Goal: Information Seeking & Learning: Compare options

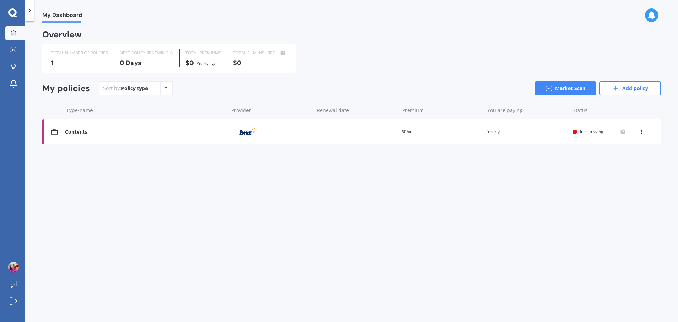
click at [12, 10] on icon at bounding box center [12, 12] width 8 height 8
click at [20, 57] on link "Market Scan" at bounding box center [15, 50] width 20 height 14
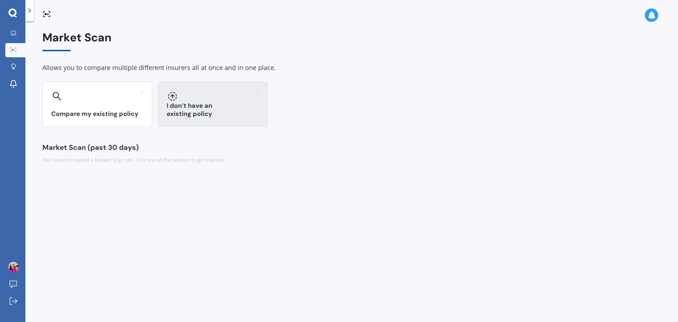
click at [203, 108] on div "I don’t have an existing policy" at bounding box center [213, 104] width 110 height 45
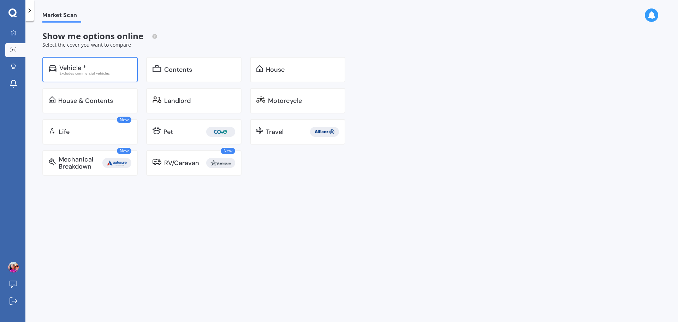
click at [112, 73] on div "Excludes commercial vehicles" at bounding box center [95, 73] width 72 height 4
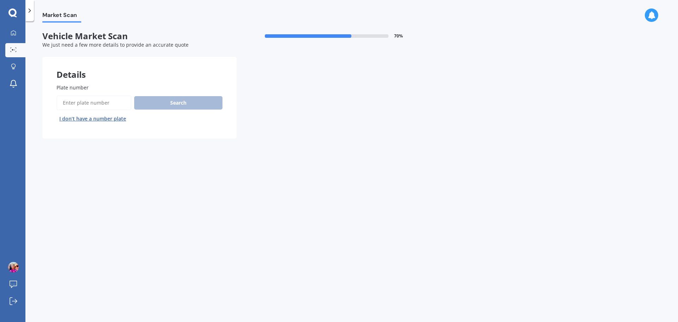
click at [104, 106] on input "Plate number" at bounding box center [94, 102] width 75 height 15
type input "fbm634"
click at [190, 106] on button "Search" at bounding box center [178, 102] width 88 height 13
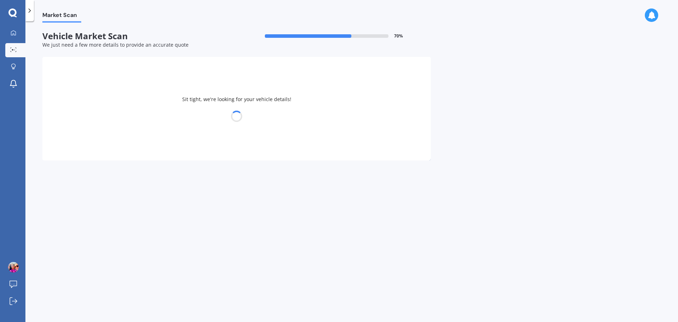
select select "MAZDA"
select select "AXELA"
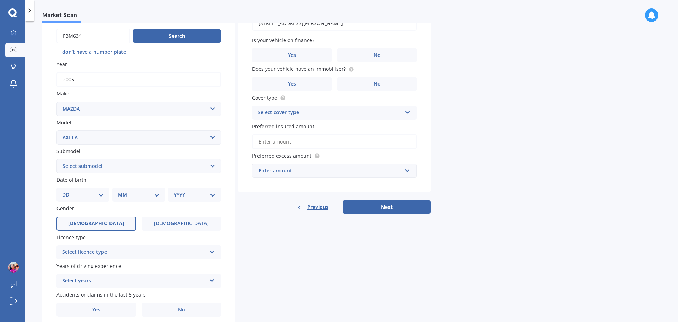
scroll to position [71, 0]
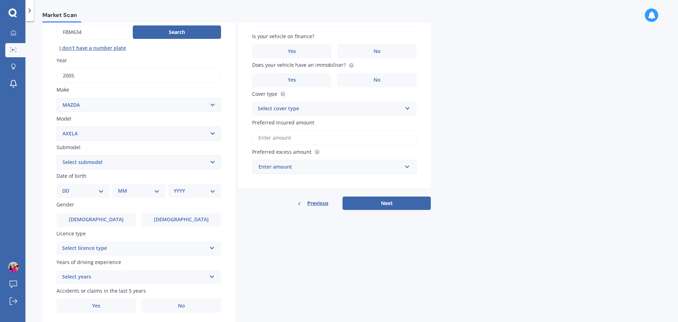
click at [90, 189] on select "DD 01 02 03 04 05 06 07 08 09 10 11 12 13 14 15 16 17 18 19 20 21 22 23 24 25 2…" at bounding box center [83, 191] width 42 height 8
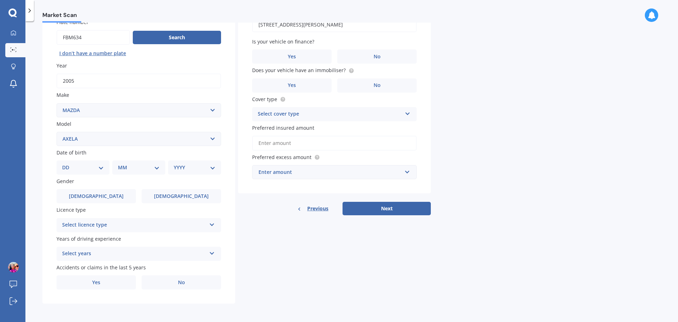
select select "06"
click at [68, 164] on select "DD 01 02 03 04 05 06 07 08 09 10 11 12 13 14 15 16 17 18 19 20 21 22 23 24 25 2…" at bounding box center [83, 168] width 42 height 8
click at [132, 166] on select "MM 01 02 03 04 05 06 07 08 09 10 11 12" at bounding box center [140, 168] width 39 height 8
select select "11"
click at [121, 164] on select "MM 01 02 03 04 05 06 07 08 09 10 11 12" at bounding box center [140, 168] width 39 height 8
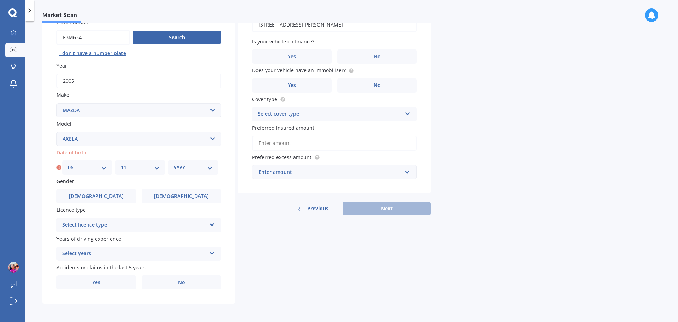
click at [201, 169] on select "YYYY 2025 2024 2023 2022 2021 2020 2019 2018 2017 2016 2015 2014 2013 2012 2011…" at bounding box center [193, 168] width 39 height 8
select select "1981"
click at [174, 164] on select "YYYY 2025 2024 2023 2022 2021 2020 2019 2018 2017 2016 2015 2014 2013 2012 2011…" at bounding box center [193, 168] width 39 height 8
click at [127, 223] on div "Select licence type" at bounding box center [134, 225] width 144 height 8
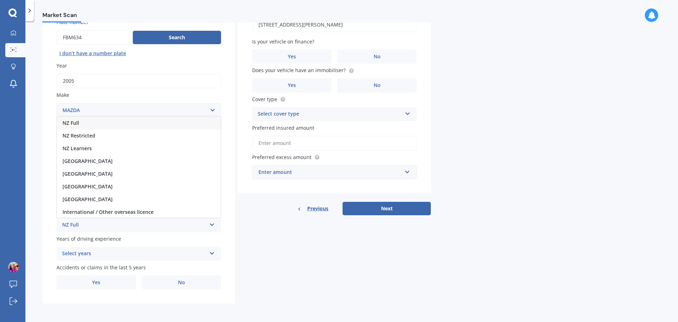
click at [148, 125] on div "NZ Full" at bounding box center [139, 123] width 164 height 13
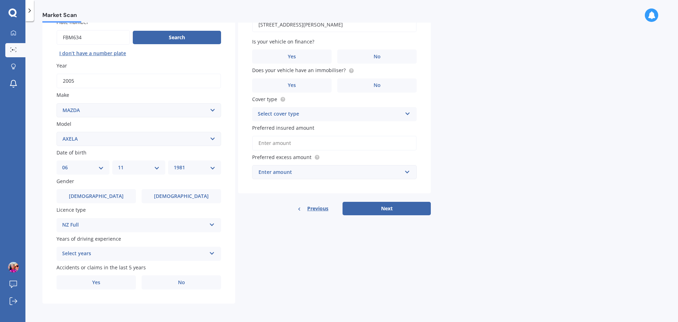
click at [116, 253] on div "Select years" at bounding box center [134, 253] width 144 height 8
click at [137, 188] on div "5 or more years" at bounding box center [139, 189] width 164 height 13
click at [172, 281] on label "No" at bounding box center [181, 282] width 79 height 14
click at [0, 0] on input "No" at bounding box center [0, 0] width 0 height 0
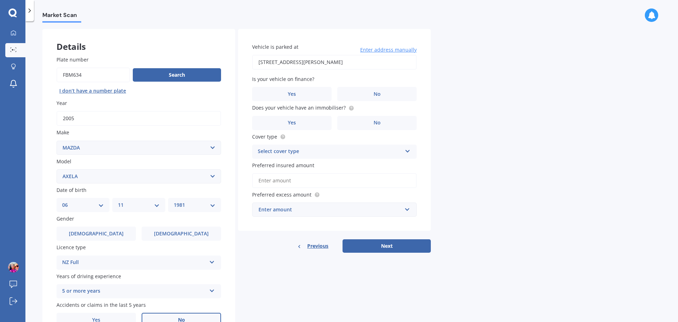
scroll to position [0, 0]
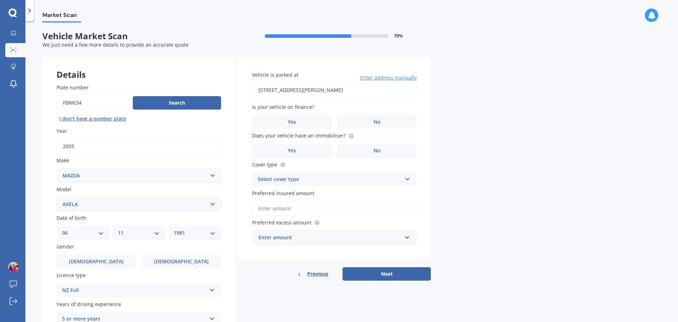
click at [295, 112] on div "Is your vehicle on finance? Yes No" at bounding box center [334, 116] width 165 height 26
click at [298, 120] on label "Yes" at bounding box center [291, 122] width 79 height 14
click at [0, 0] on input "Yes" at bounding box center [0, 0] width 0 height 0
click at [362, 155] on label "No" at bounding box center [376, 151] width 79 height 14
click at [0, 0] on input "No" at bounding box center [0, 0] width 0 height 0
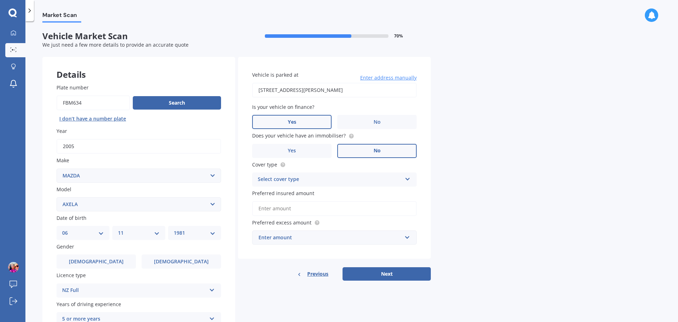
click at [324, 176] on div "Select cover type" at bounding box center [330, 179] width 144 height 8
click at [324, 194] on div "Comprehensive" at bounding box center [335, 193] width 164 height 13
click at [323, 210] on input "Preferred insured amount" at bounding box center [334, 208] width 165 height 15
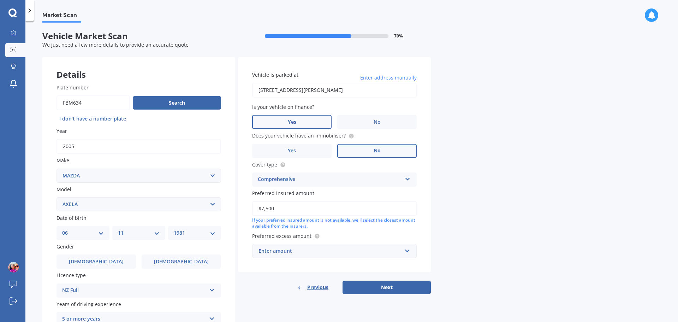
type input "$7,500"
click at [545, 176] on div "Market Scan Vehicle Market Scan 70 % We just need a few more details to provide…" at bounding box center [351, 173] width 653 height 301
click at [359, 254] on div "Enter amount" at bounding box center [330, 251] width 143 height 8
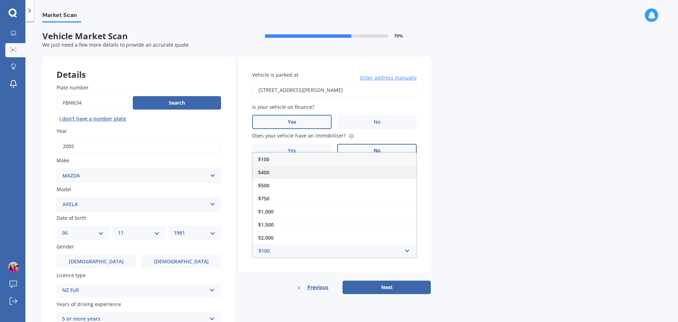
click at [315, 168] on div "$400" at bounding box center [335, 172] width 164 height 13
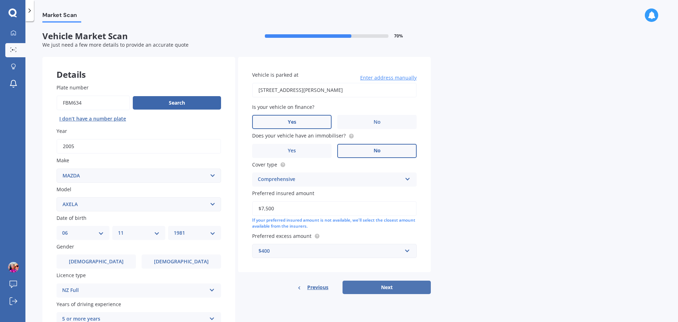
click at [384, 286] on button "Next" at bounding box center [387, 286] width 88 height 13
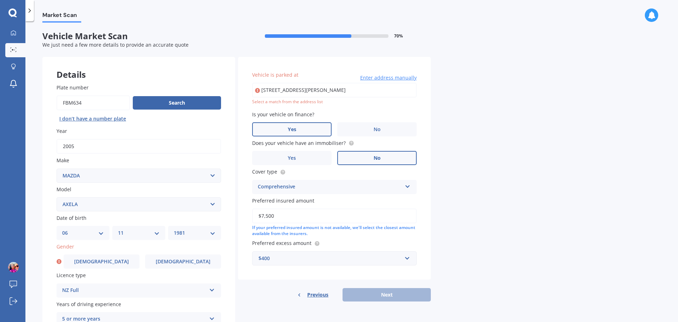
click at [311, 91] on input "[STREET_ADDRESS][PERSON_NAME]" at bounding box center [334, 90] width 165 height 15
type input "[STREET_ADDRESS][PERSON_NAME]"
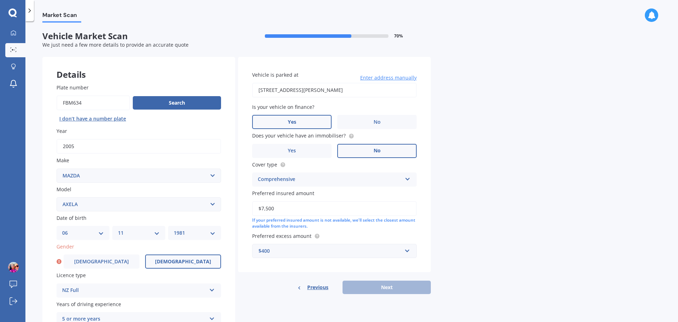
click at [186, 265] on label "[DEMOGRAPHIC_DATA]" at bounding box center [183, 261] width 76 height 14
click at [0, 0] on input "[DEMOGRAPHIC_DATA]" at bounding box center [0, 0] width 0 height 0
click at [372, 289] on button "Next" at bounding box center [387, 286] width 88 height 13
select select "06"
select select "11"
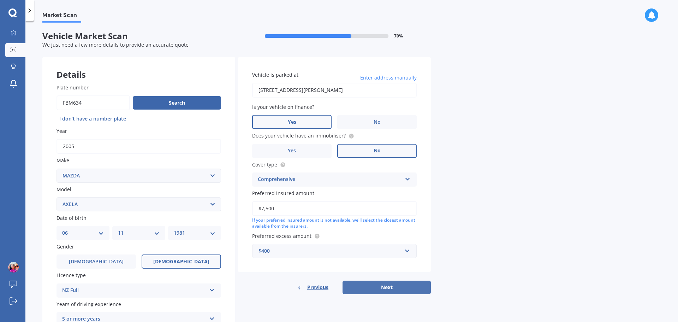
select select "1981"
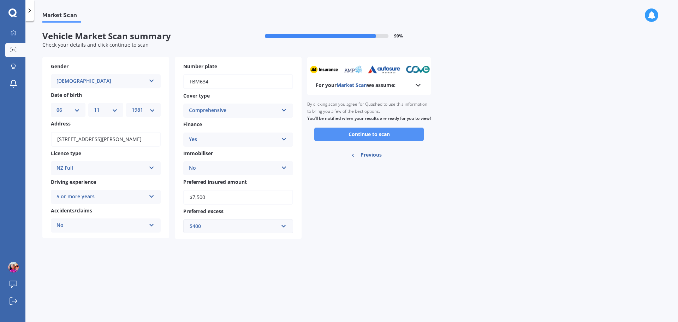
click at [362, 141] on button "Continue to scan" at bounding box center [369, 134] width 110 height 13
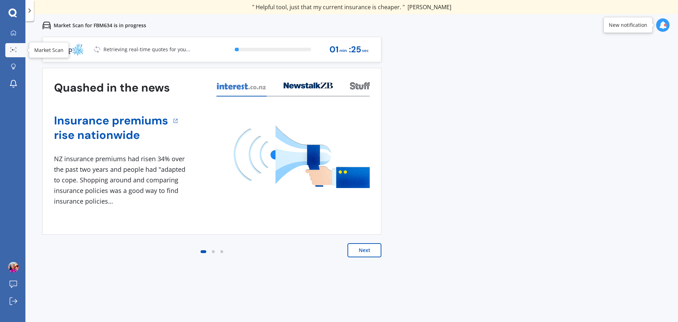
click at [12, 51] on icon at bounding box center [13, 49] width 6 height 5
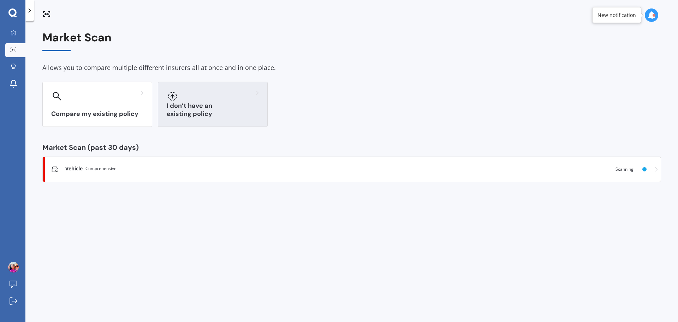
click at [244, 98] on div at bounding box center [213, 95] width 92 height 11
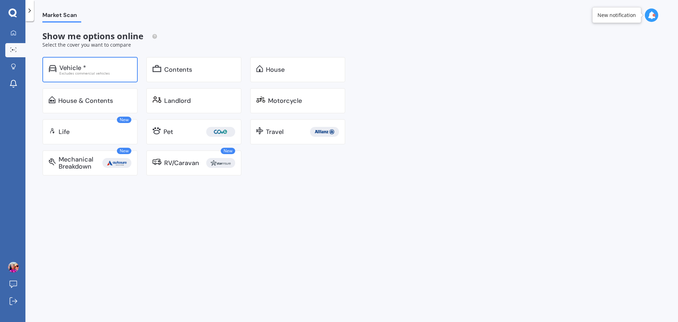
click at [89, 68] on div "Vehicle *" at bounding box center [95, 67] width 72 height 7
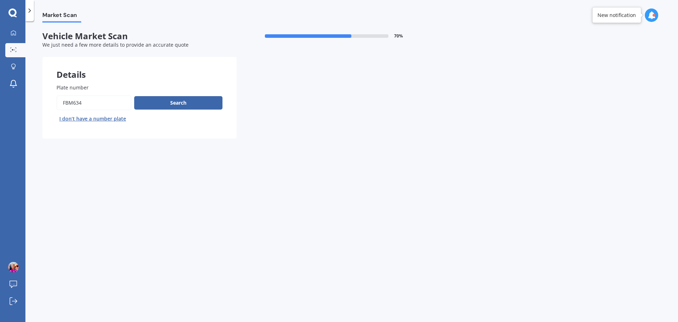
drag, startPoint x: 105, startPoint y: 102, endPoint x: -78, endPoint y: 86, distance: 184.4
click at [0, 86] on html "We are experiencing high volume of Market Scans . Just a heads up we will have …" at bounding box center [339, 161] width 678 height 322
type input "wt3188"
click at [190, 100] on button "Search" at bounding box center [178, 102] width 88 height 13
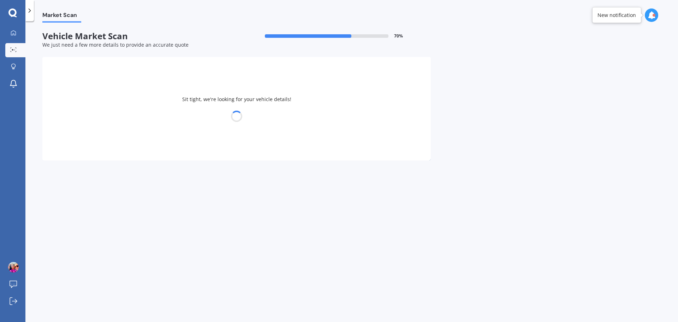
select select "MAZDA"
select select "FAMILIA"
select select "06"
select select "11"
select select "1981"
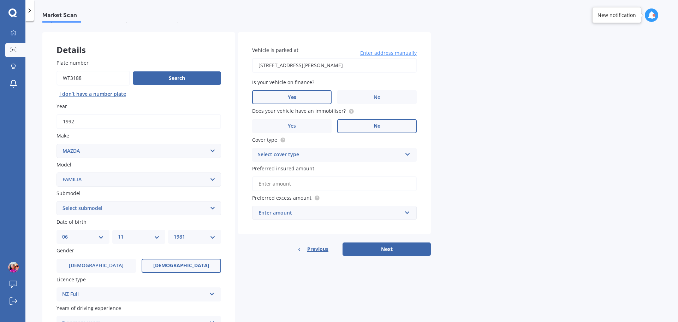
scroll to position [35, 0]
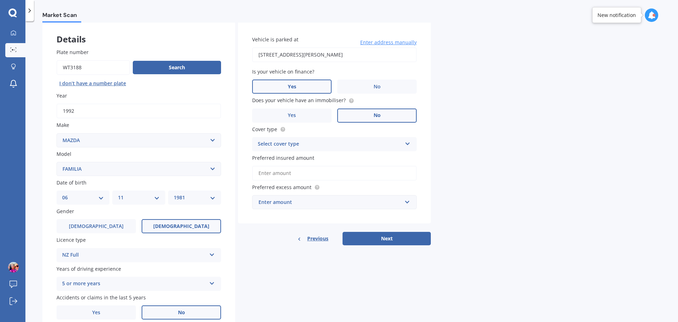
click at [102, 202] on div "DD 01 02 03 04 05 06 07 08 09 10 11 12 13 14 15 16 17 18 19 20 21 22 23 24 25 2…" at bounding box center [83, 197] width 53 height 14
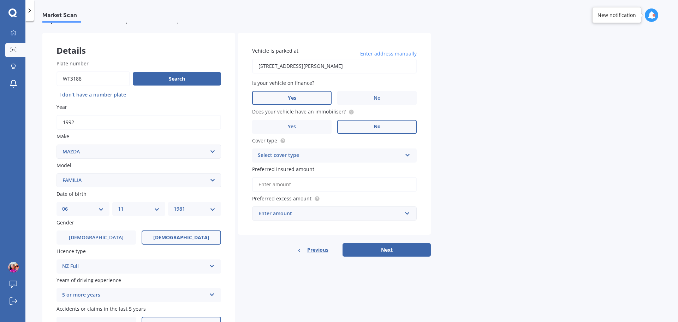
scroll to position [0, 0]
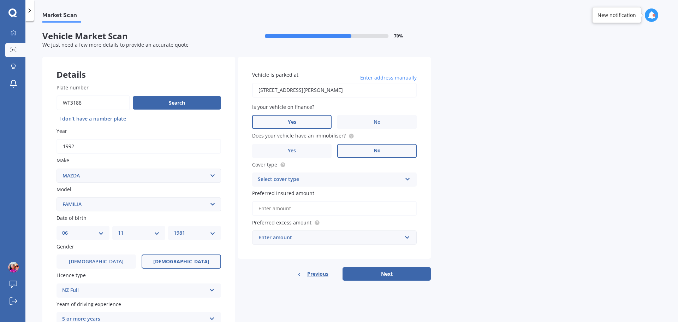
click at [366, 176] on div "Select cover type" at bounding box center [330, 179] width 144 height 8
click at [362, 188] on div "Comprehensive" at bounding box center [335, 193] width 164 height 13
click at [313, 202] on input "Preferred insured amount" at bounding box center [334, 208] width 165 height 15
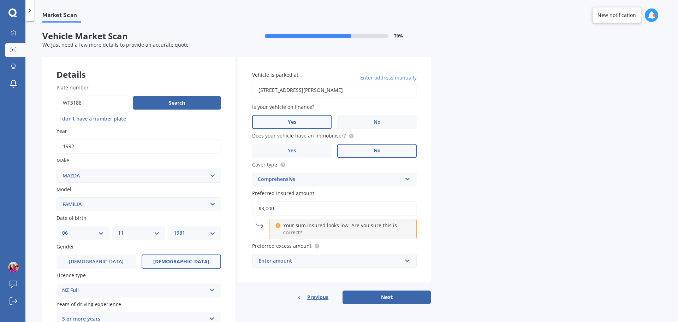
click at [544, 224] on div "Market Scan Vehicle Market Scan 70 % We just need a few more details to provide…" at bounding box center [351, 173] width 653 height 301
click at [337, 262] on div "Enter amount" at bounding box center [330, 261] width 143 height 8
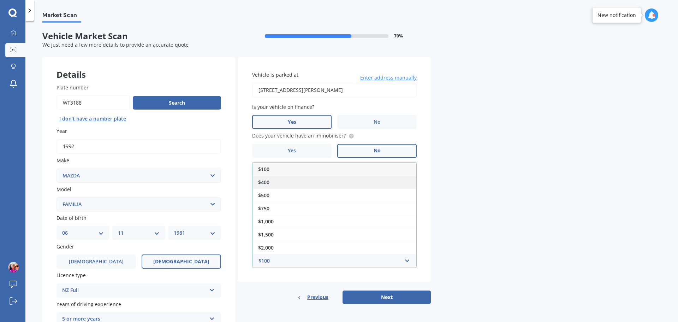
click at [307, 181] on div "$400" at bounding box center [335, 182] width 164 height 13
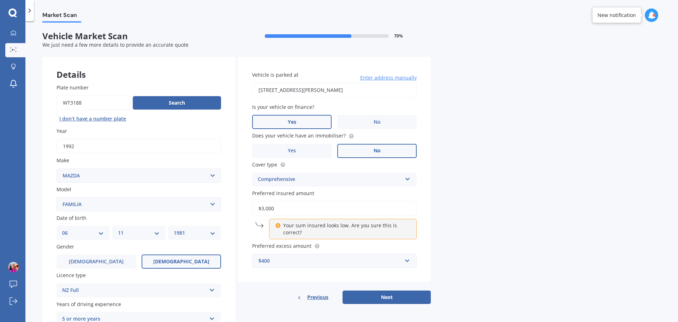
drag, startPoint x: 293, startPoint y: 208, endPoint x: 204, endPoint y: 209, distance: 89.4
click at [204, 210] on div "Details Plate number Search I don’t have a number plate Year [DATE] Make Select…" at bounding box center [236, 213] width 389 height 312
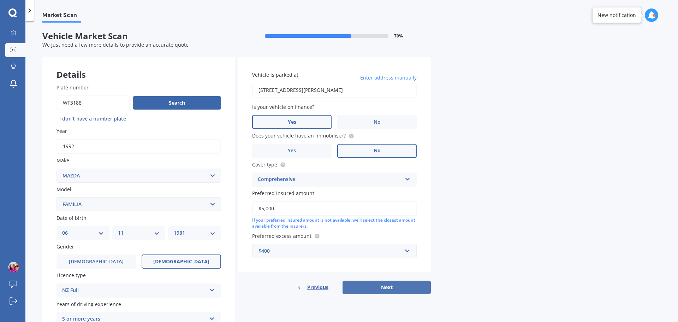
type input "$5,000"
click at [366, 289] on button "Next" at bounding box center [387, 286] width 88 height 13
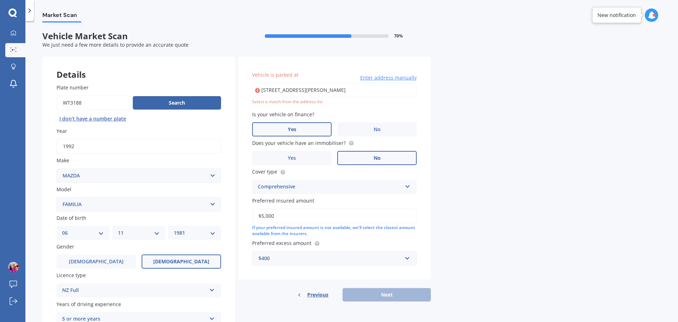
type input "[STREET_ADDRESS][PERSON_NAME]"
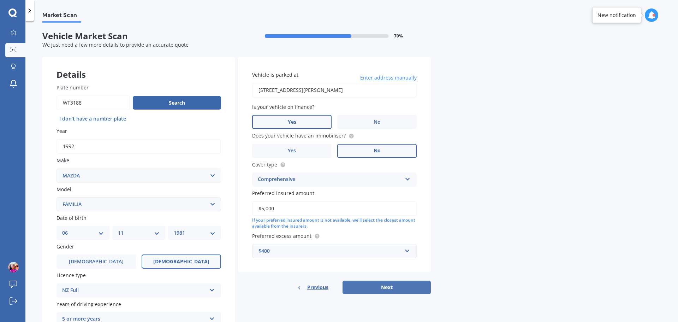
click at [395, 288] on button "Next" at bounding box center [387, 286] width 88 height 13
select select "06"
select select "11"
select select "1981"
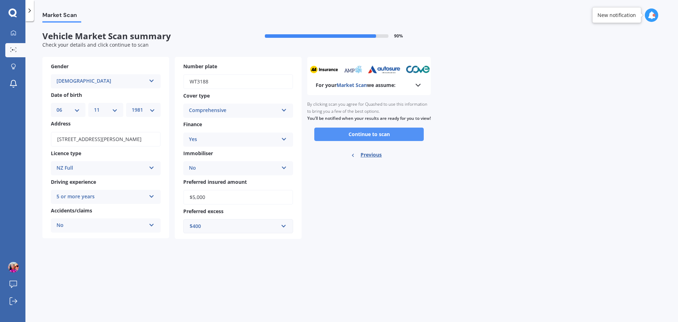
click at [357, 141] on button "Continue to scan" at bounding box center [369, 134] width 110 height 13
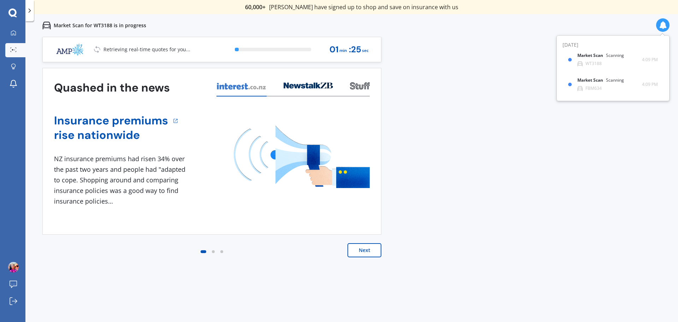
click at [370, 253] on button "Next" at bounding box center [365, 250] width 34 height 14
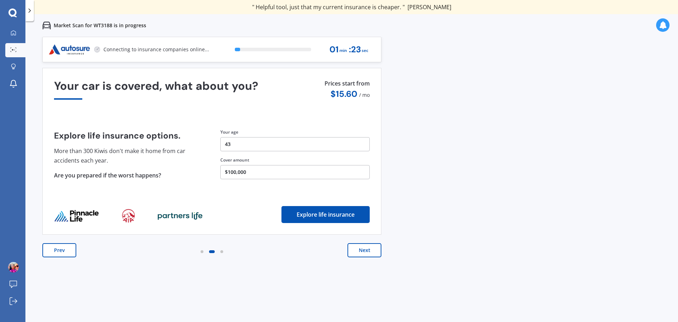
click at [370, 253] on button "Next" at bounding box center [365, 250] width 34 height 14
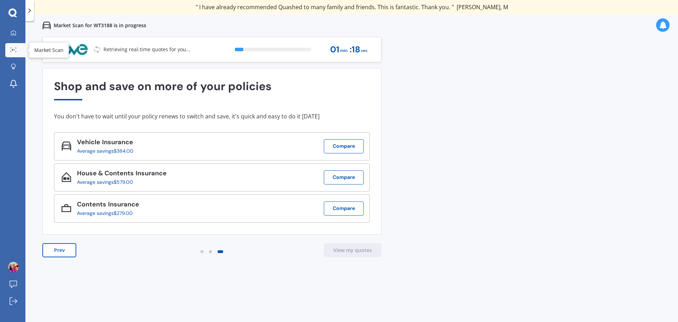
click at [13, 52] on icon at bounding box center [13, 49] width 6 height 5
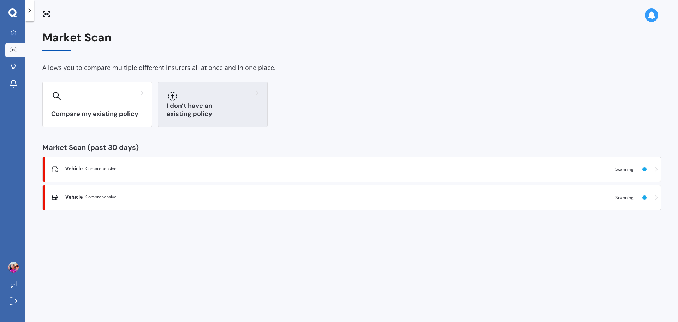
click at [221, 109] on div "I don’t have an existing policy" at bounding box center [213, 104] width 110 height 45
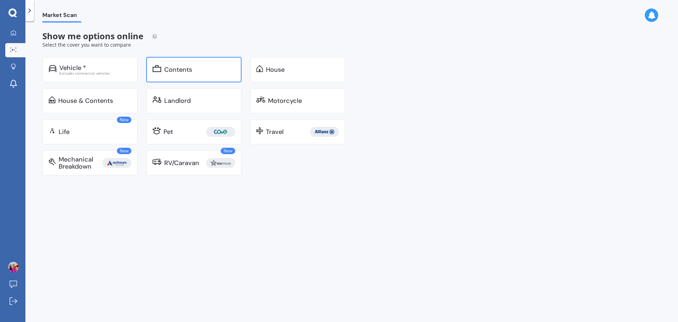
click at [174, 71] on div "Contents" at bounding box center [178, 69] width 28 height 7
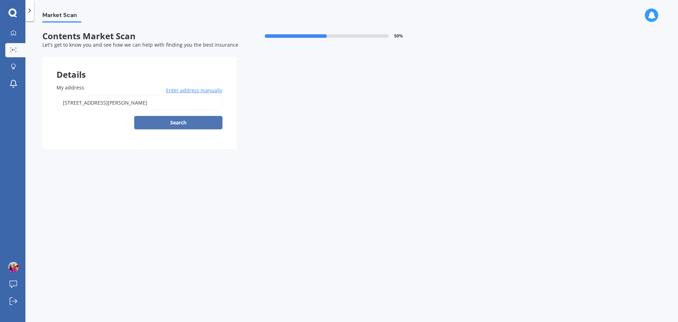
click at [186, 122] on button "Search" at bounding box center [178, 122] width 88 height 13
type input "[STREET_ADDRESS][PERSON_NAME]"
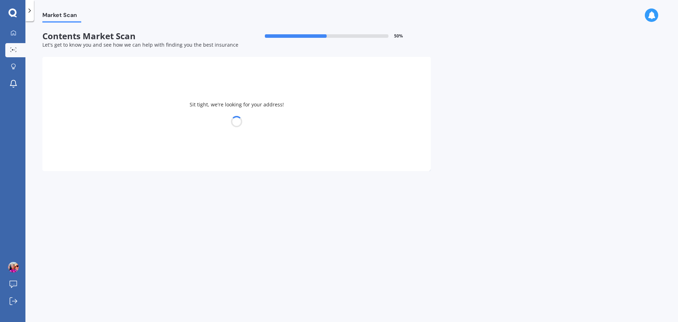
select select "06"
select select "11"
select select "1981"
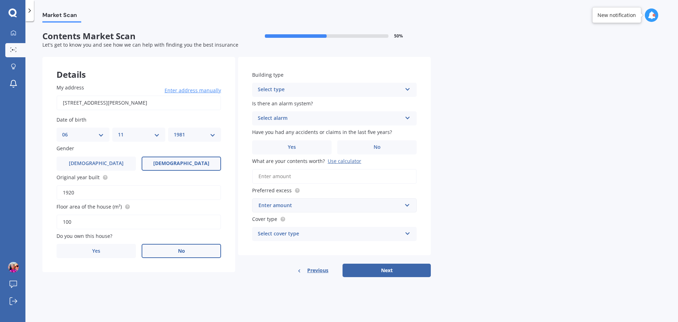
click at [181, 258] on label "No" at bounding box center [181, 251] width 79 height 14
click at [0, 0] on input "No" at bounding box center [0, 0] width 0 height 0
click at [138, 283] on div "Select occupant" at bounding box center [134, 280] width 144 height 8
click at [139, 293] on div "Tenant" at bounding box center [139, 293] width 164 height 13
click at [365, 82] on div "Building type Select type Freestanding Multi-unit (in a block of 6 or less) Mul…" at bounding box center [334, 84] width 165 height 26
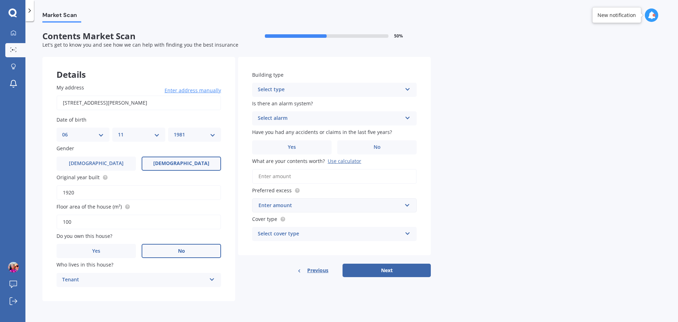
click at [365, 88] on div "Select type" at bounding box center [330, 89] width 144 height 8
click at [359, 104] on div "Freestanding" at bounding box center [335, 103] width 164 height 13
click at [316, 116] on div "Select alarm" at bounding box center [330, 118] width 144 height 8
click at [307, 153] on div "No" at bounding box center [335, 157] width 164 height 13
click at [369, 144] on label "No" at bounding box center [376, 147] width 79 height 14
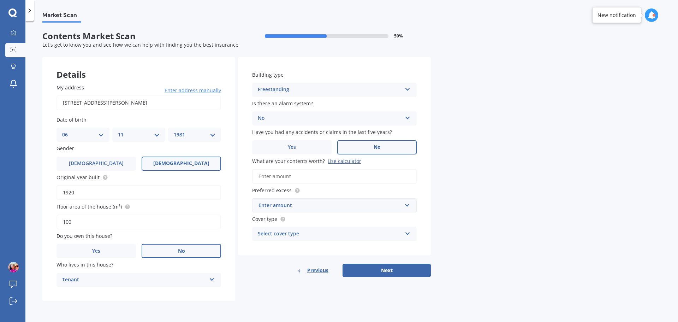
click at [0, 0] on input "No" at bounding box center [0, 0] width 0 height 0
click at [339, 174] on input "What are your contents worth? Use calculator" at bounding box center [334, 176] width 165 height 15
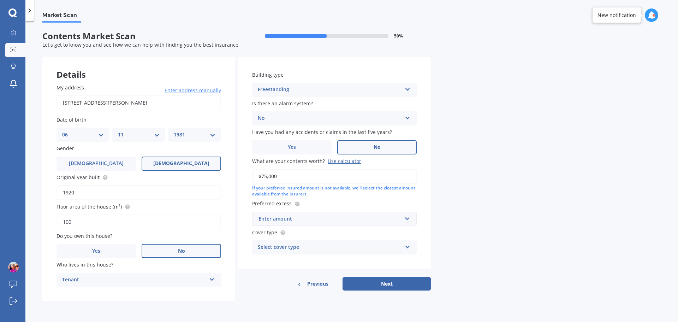
type input "$75,000"
click at [325, 219] on div "Enter amount" at bounding box center [330, 219] width 143 height 8
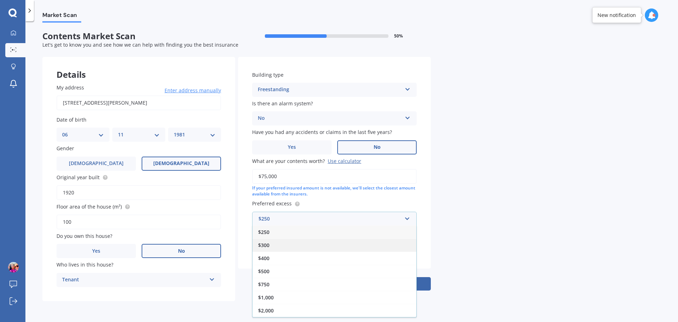
click at [323, 250] on div "$300" at bounding box center [335, 244] width 164 height 13
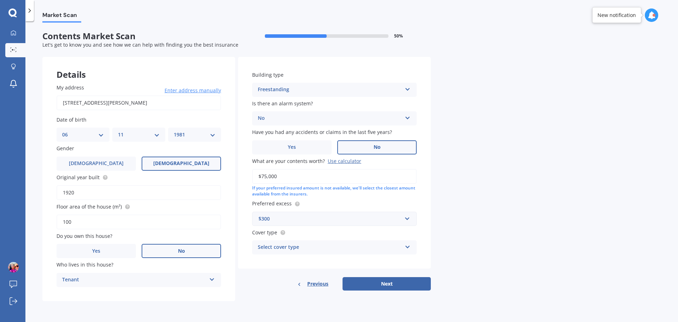
click at [342, 250] on div "Select cover type" at bounding box center [330, 247] width 144 height 8
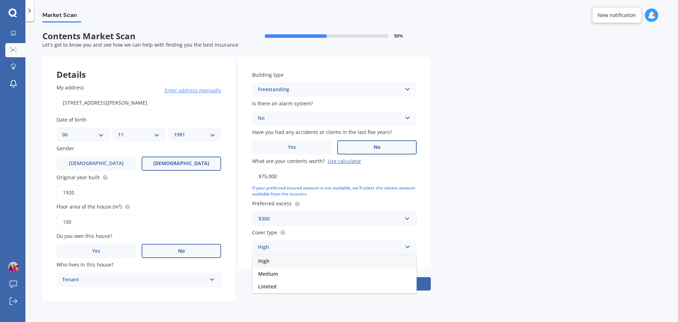
click at [342, 255] on div "High" at bounding box center [335, 261] width 164 height 13
click at [403, 285] on button "Next" at bounding box center [387, 283] width 88 height 13
select select "06"
select select "11"
select select "1981"
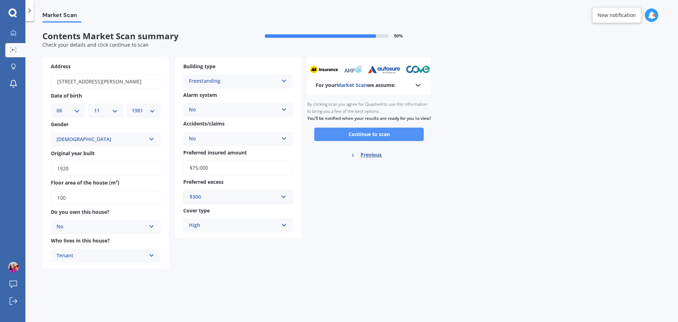
click at [399, 141] on button "Continue to scan" at bounding box center [369, 134] width 110 height 13
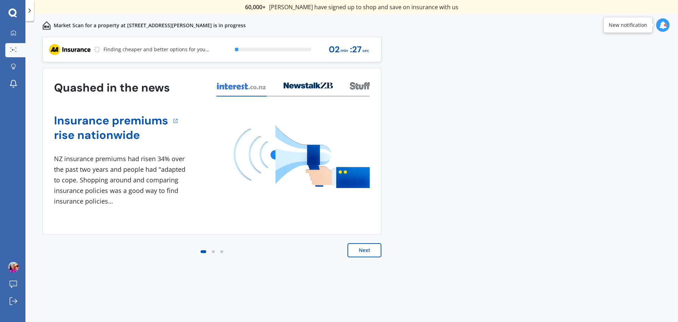
click at [370, 244] on button "Next" at bounding box center [365, 250] width 34 height 14
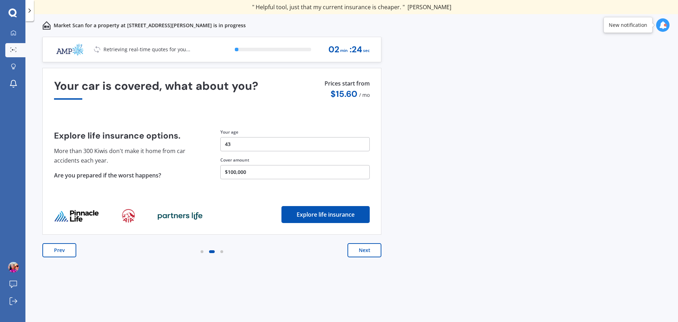
click at [368, 247] on button "Next" at bounding box center [365, 250] width 34 height 14
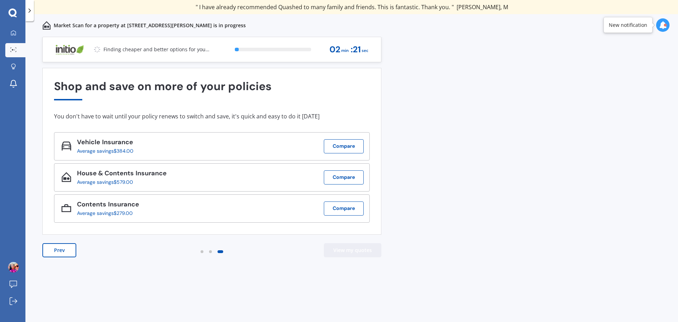
click at [368, 247] on button "View my quotes" at bounding box center [353, 250] width 58 height 14
click at [666, 24] on div at bounding box center [665, 25] width 3 height 3
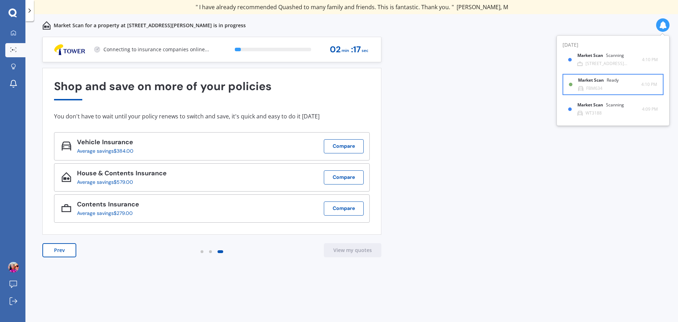
click at [602, 90] on div "FBM634" at bounding box center [594, 88] width 16 height 5
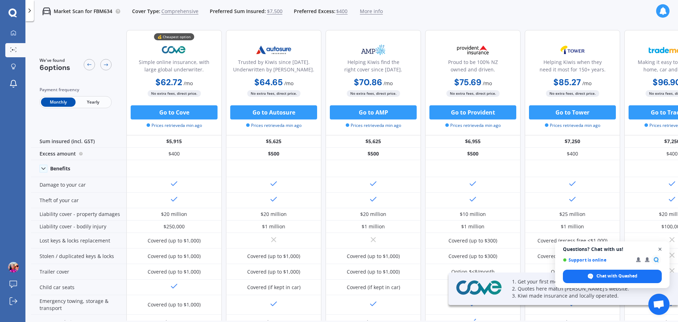
click at [659, 249] on span "Open chat" at bounding box center [660, 249] width 9 height 9
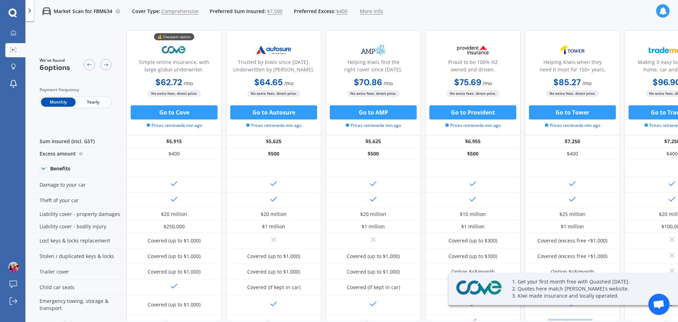
drag, startPoint x: 501, startPoint y: 320, endPoint x: 596, endPoint y: 329, distance: 95.7
click at [596, 321] on html "We are experiencing high volume of Market Scans . Just a heads up we will have …" at bounding box center [339, 161] width 678 height 322
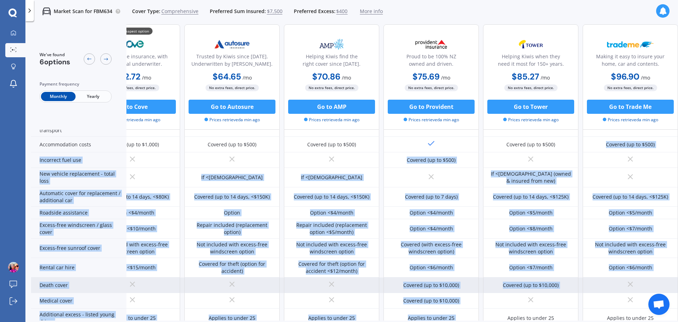
scroll to position [226, 45]
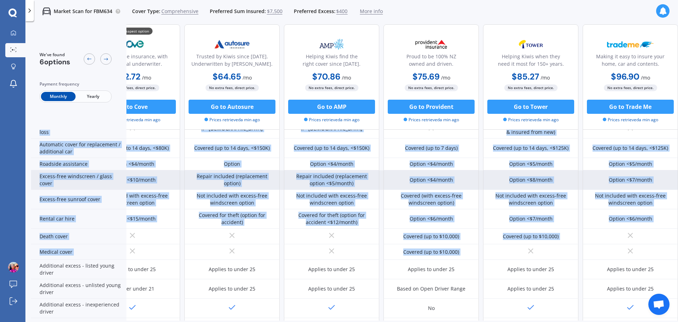
drag, startPoint x: 581, startPoint y: 315, endPoint x: 504, endPoint y: 189, distance: 148.0
click at [510, 224] on div "Sum insured (incl. GST) $5,915 $5,625 $5,625 $6,955 $7,250 $7,250 Excess amount…" at bounding box center [333, 129] width 689 height 441
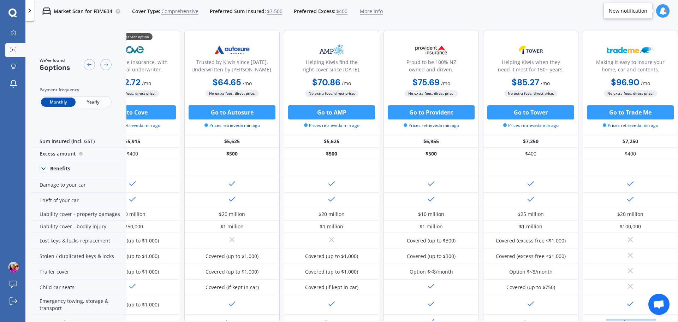
scroll to position [0, 0]
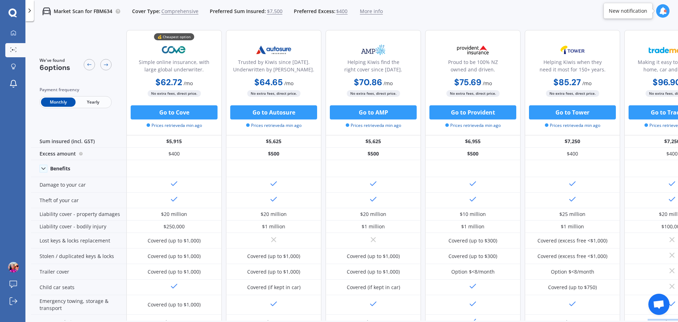
click at [663, 11] on icon at bounding box center [663, 11] width 8 height 8
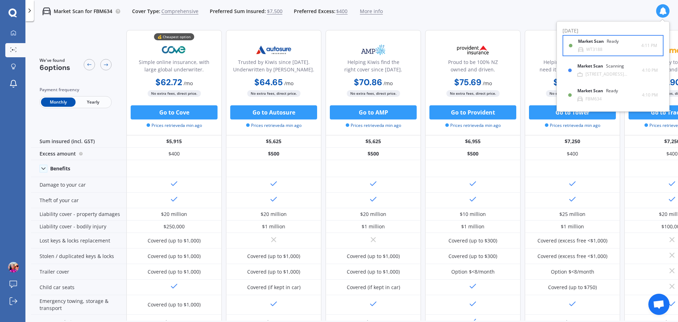
click at [603, 42] on b "Market Scan" at bounding box center [592, 41] width 29 height 5
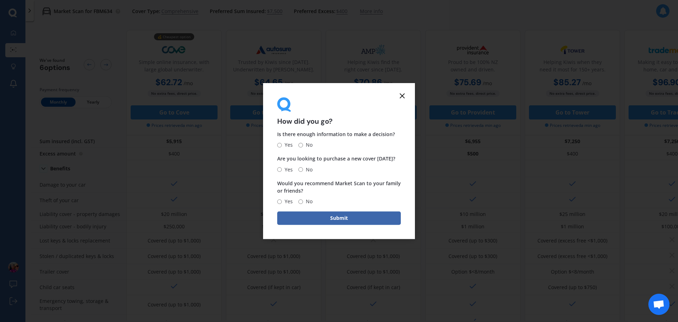
click at [403, 99] on icon at bounding box center [402, 95] width 8 height 8
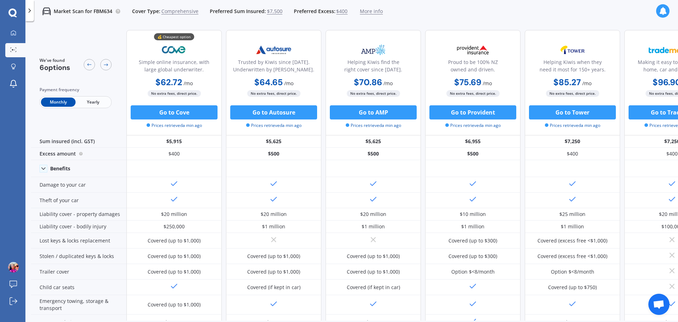
click at [663, 13] on icon at bounding box center [663, 11] width 8 height 8
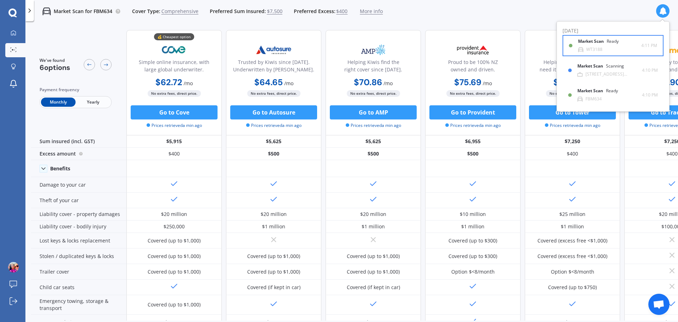
click at [604, 51] on div "Market Scan Ready WT3188" at bounding box center [609, 45] width 63 height 13
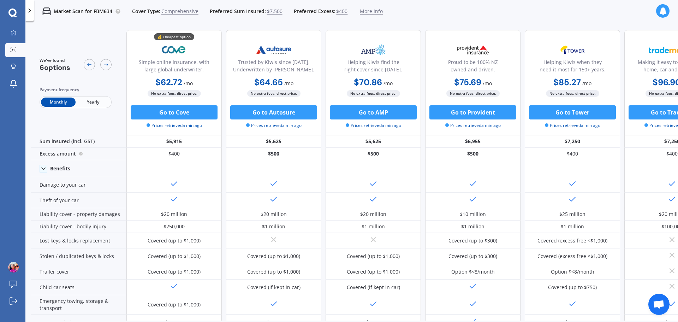
click at [663, 10] on icon at bounding box center [663, 11] width 8 height 8
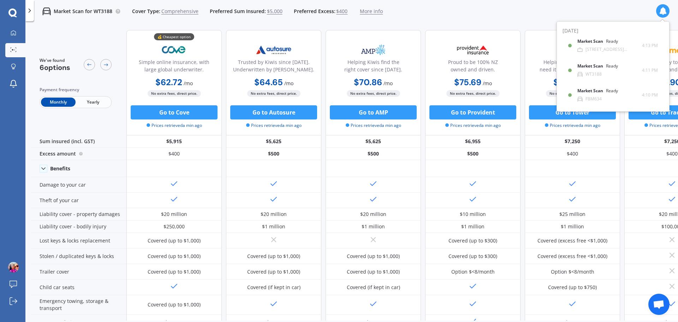
click at [447, 11] on div "Market Scan for WT3188 Cover Type: Comprehensive Preferred Sum Insured: $5,000 …" at bounding box center [351, 11] width 653 height 23
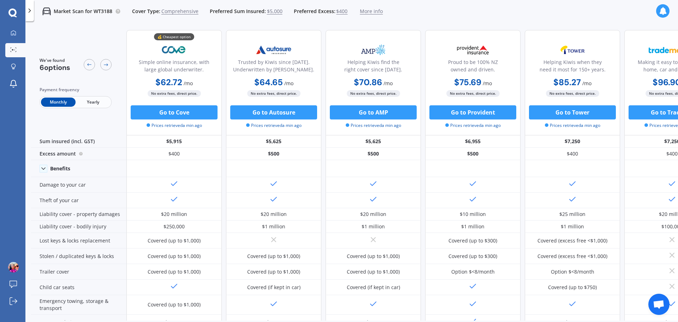
click at [662, 11] on icon at bounding box center [663, 11] width 8 height 8
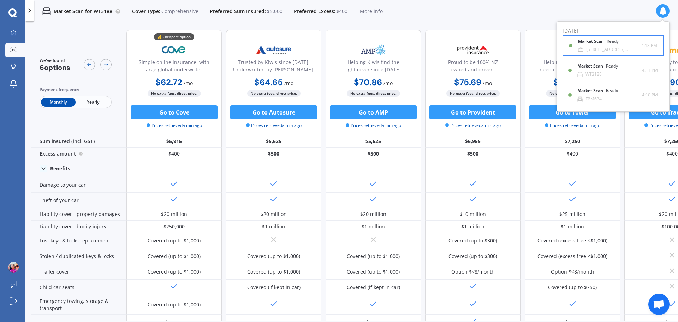
click at [598, 48] on div "[STREET_ADDRESS][PERSON_NAME]" at bounding box center [613, 49] width 55 height 5
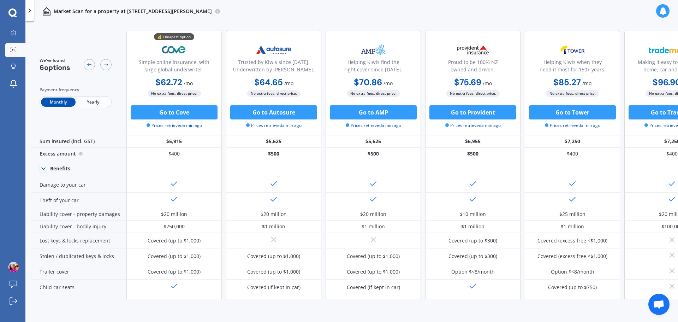
click at [661, 13] on icon at bounding box center [663, 11] width 8 height 8
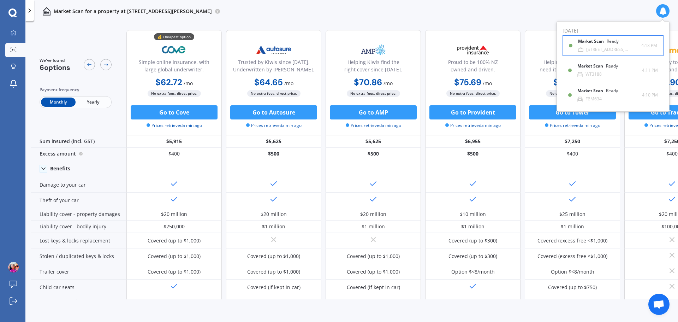
click at [606, 53] on div "Market Scan Ready [STREET_ADDRESS][PERSON_NAME] 4:13 PM 4:13 PM" at bounding box center [613, 46] width 88 height 20
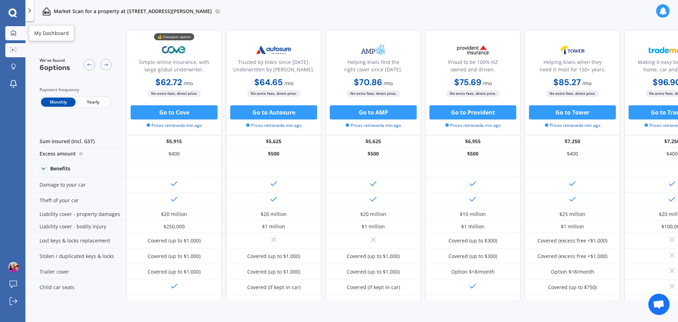
click at [14, 29] on link "My Dashboard" at bounding box center [15, 33] width 20 height 14
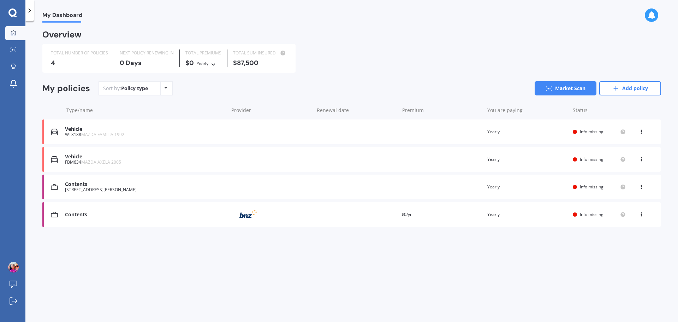
click at [125, 132] on div "Vehicle" at bounding box center [145, 129] width 160 height 6
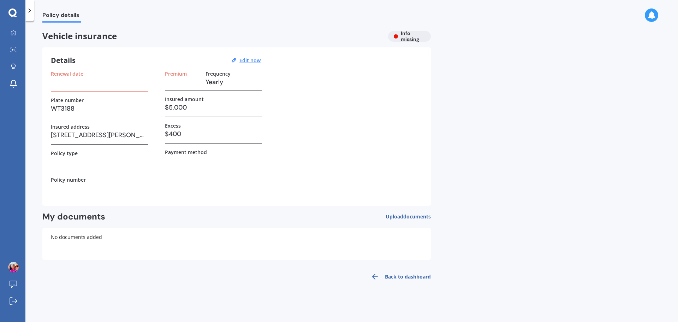
click at [15, 16] on icon at bounding box center [14, 16] width 6 height 2
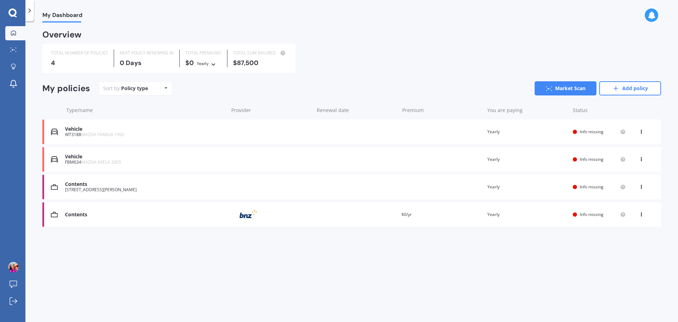
click at [327, 190] on div "Contents [STREET_ADDRESS][PERSON_NAME] Renewal date Premium You are paying Year…" at bounding box center [351, 187] width 619 height 25
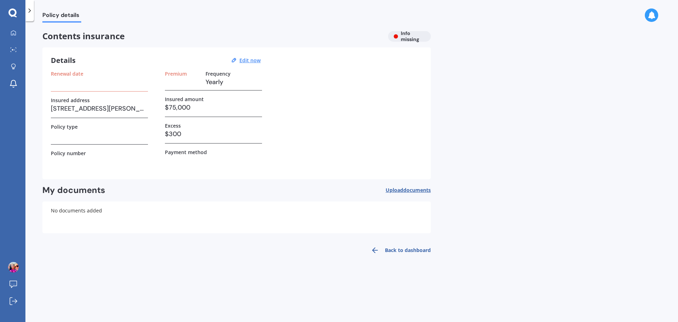
click at [396, 35] on div "Contents insurance Info missing" at bounding box center [236, 36] width 389 height 11
click at [61, 78] on h3 at bounding box center [99, 82] width 97 height 11
click at [249, 60] on u "Edit now" at bounding box center [250, 60] width 21 height 7
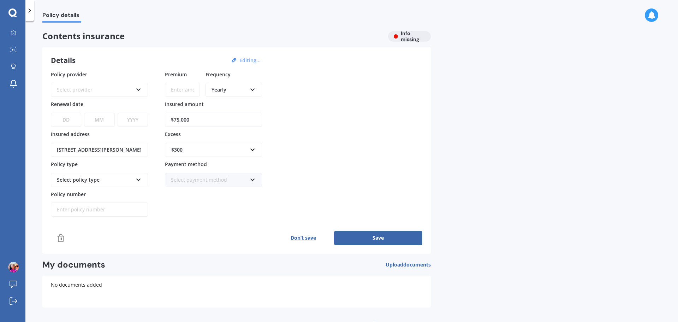
click at [144, 88] on div "Select provider AA AMI AMP ANZ ASB Ando BNZ Co-Operative Bank FMG Initio Kiwiba…" at bounding box center [99, 90] width 97 height 14
click at [161, 49] on div "Details Editing... Policy provider AA AA AMI AMP ANZ ASB Ando BNZ Co-Operative …" at bounding box center [236, 150] width 389 height 206
click at [12, 17] on icon at bounding box center [12, 12] width 8 height 9
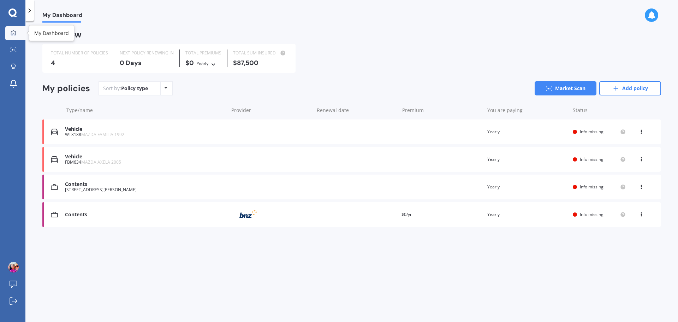
click at [12, 36] on link "My Dashboard" at bounding box center [15, 33] width 20 height 14
click at [14, 56] on link "Market Scan" at bounding box center [15, 50] width 20 height 14
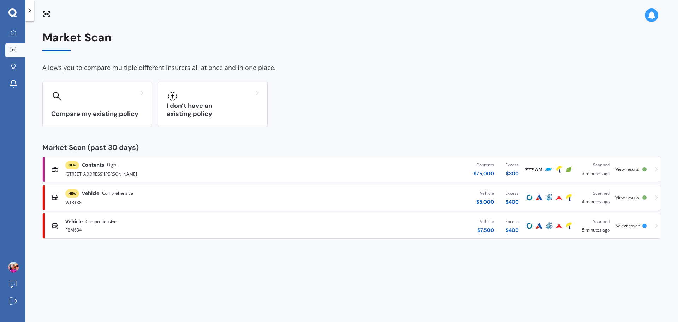
click at [253, 202] on div "WT3188" at bounding box center [176, 201] width 223 height 8
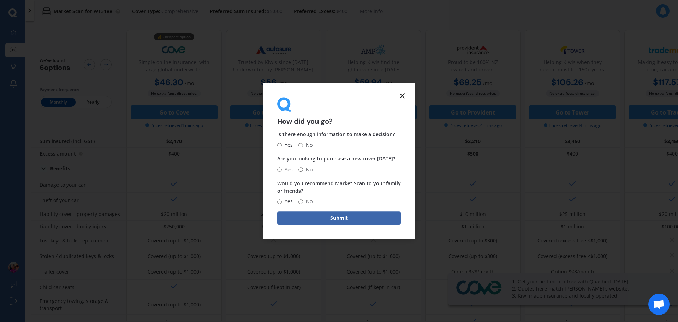
click at [401, 96] on icon at bounding box center [402, 95] width 8 height 8
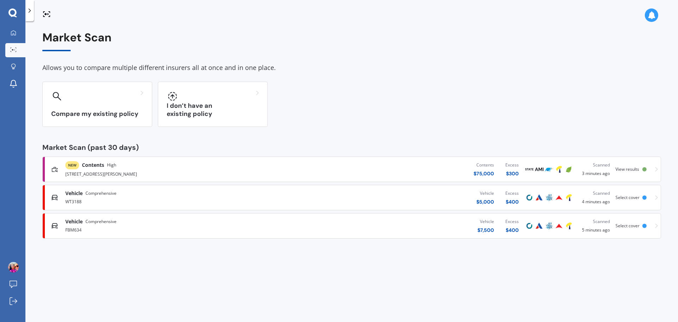
click at [197, 220] on div "Vehicle Comprehensive" at bounding box center [176, 221] width 223 height 7
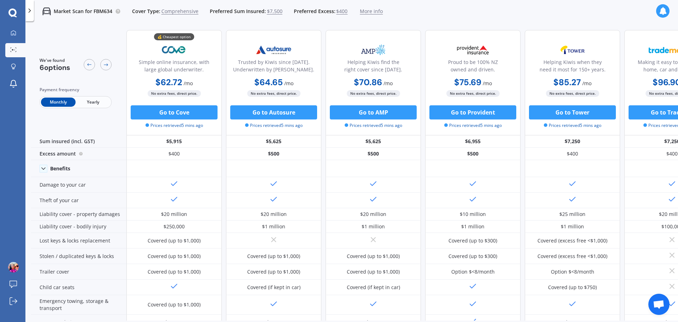
scroll to position [0, 45]
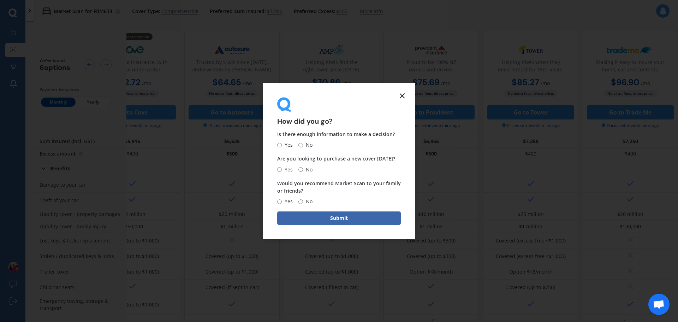
click at [404, 99] on icon at bounding box center [402, 95] width 8 height 8
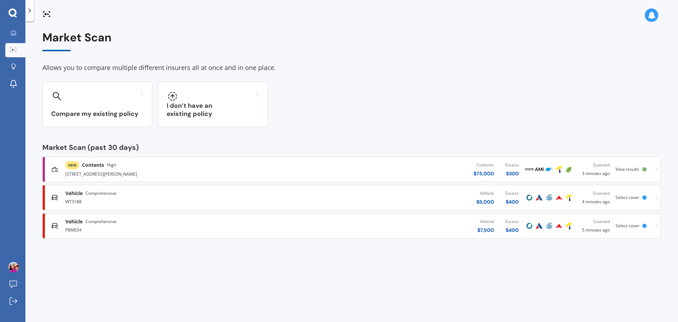
click at [167, 180] on link "NEW Contents High [STREET_ADDRESS][PERSON_NAME] Contents $ 75,000 Excess $ 300 …" at bounding box center [351, 168] width 619 height 25
